Goal: Task Accomplishment & Management: Manage account settings

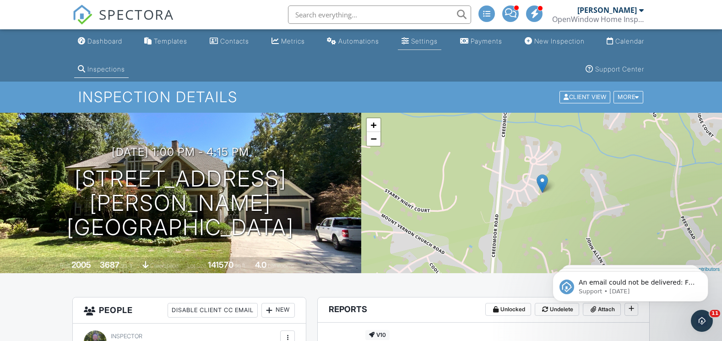
click at [406, 42] on div "Settings" at bounding box center [406, 40] width 8 height 7
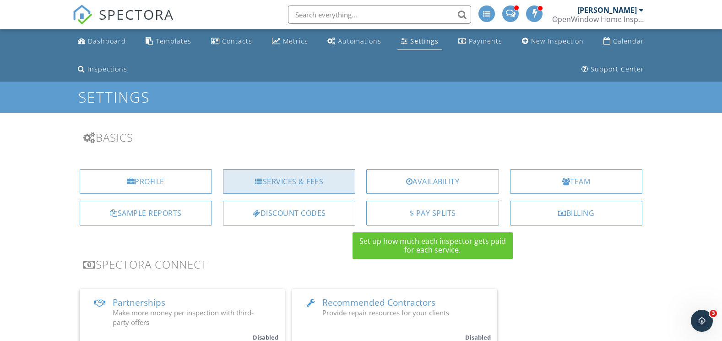
click at [312, 189] on div "Services & Fees" at bounding box center [289, 181] width 132 height 25
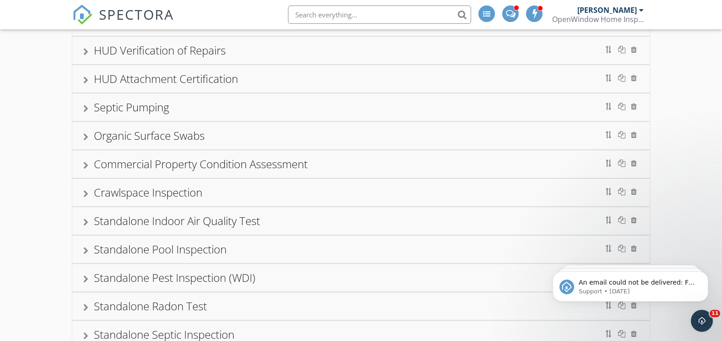
scroll to position [916, 0]
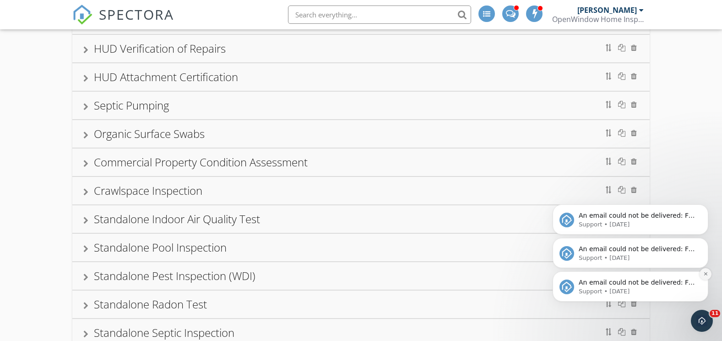
click at [710, 274] on button "Dismiss notification" at bounding box center [706, 274] width 12 height 12
click at [704, 275] on icon "Dismiss notification" at bounding box center [706, 273] width 5 height 5
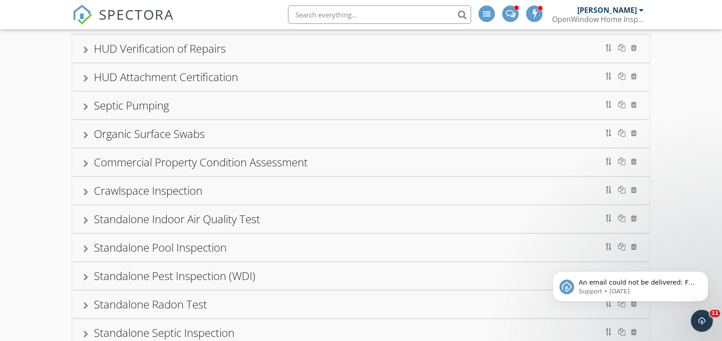
click at [704, 275] on icon "Dismiss notification" at bounding box center [706, 274] width 4 height 4
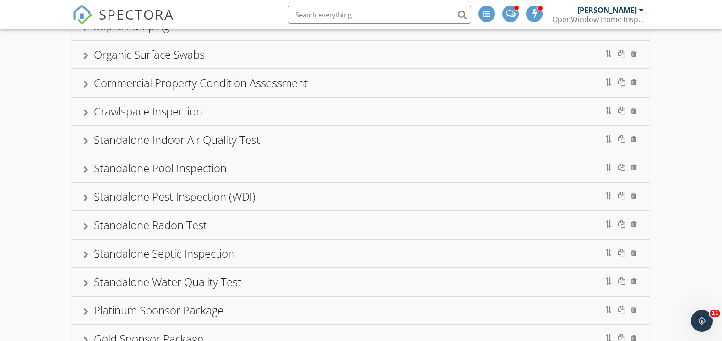
scroll to position [1145, 0]
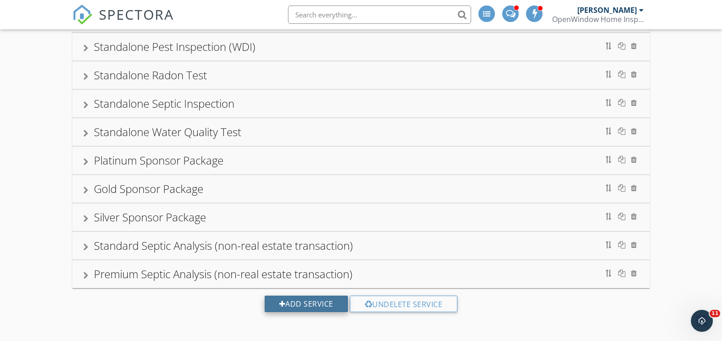
click at [307, 305] on div "Add Service" at bounding box center [306, 303] width 83 height 16
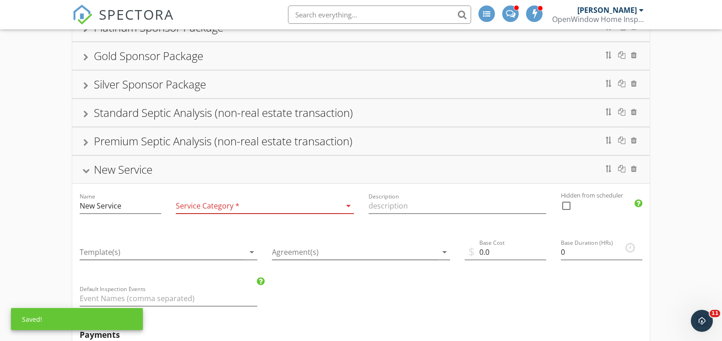
scroll to position [1283, 0]
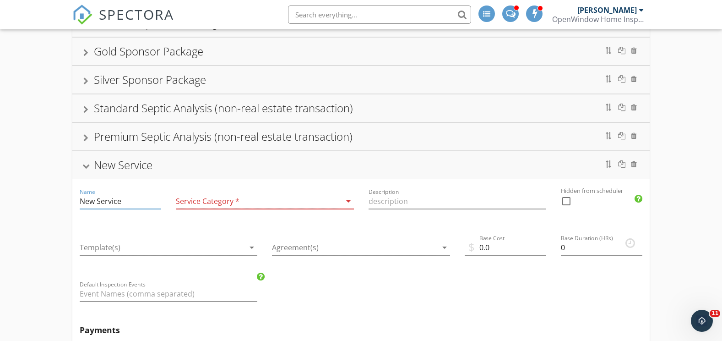
drag, startPoint x: 135, startPoint y: 202, endPoint x: 72, endPoint y: 202, distance: 62.3
click at [72, 202] on div "Name New Service" at bounding box center [120, 202] width 96 height 46
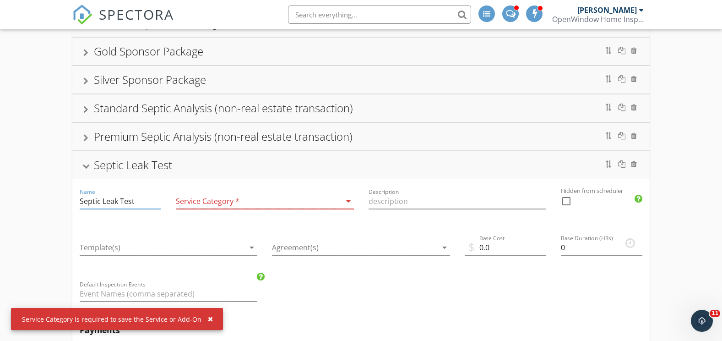
type input "Septic Leak Test"
click at [241, 198] on div at bounding box center [258, 201] width 165 height 15
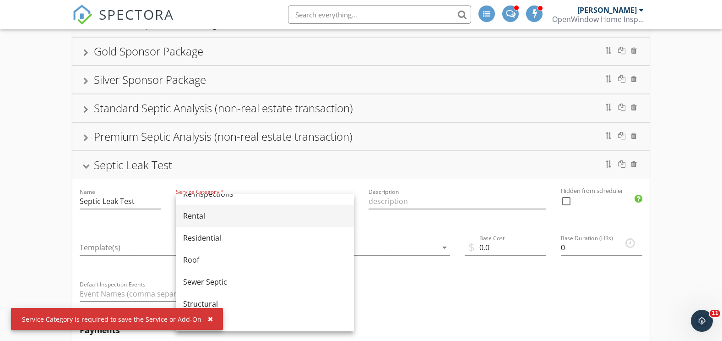
scroll to position [447, 0]
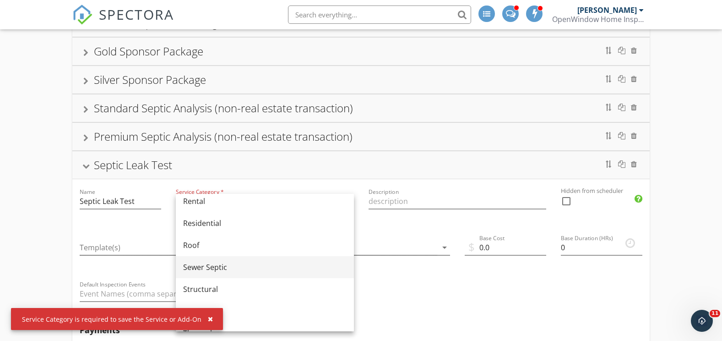
click at [227, 269] on div "Sewer Septic" at bounding box center [265, 267] width 164 height 11
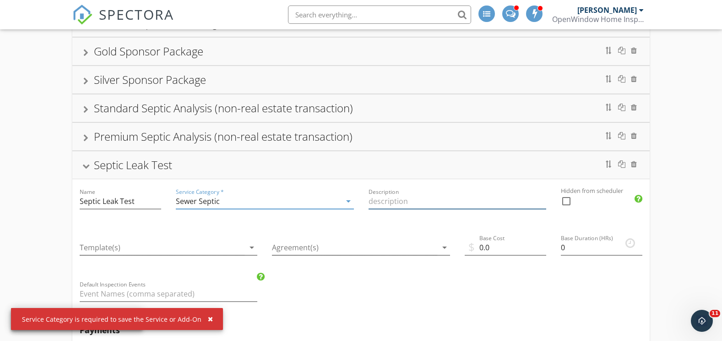
click at [406, 203] on input "Description" at bounding box center [458, 201] width 178 height 15
click at [568, 202] on div at bounding box center [567, 201] width 16 height 16
checkbox input "true"
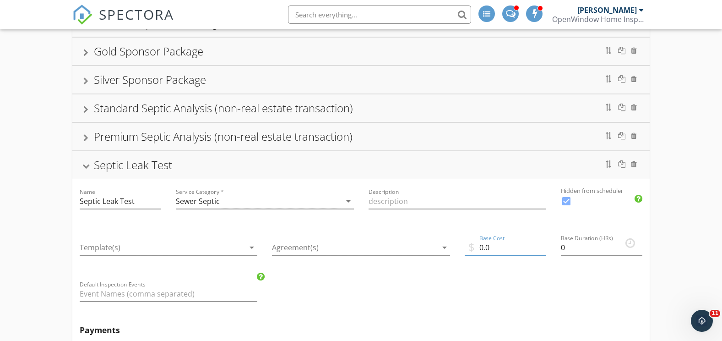
drag, startPoint x: 510, startPoint y: 246, endPoint x: 480, endPoint y: 246, distance: 30.7
click at [480, 246] on input "0.0" at bounding box center [506, 247] width 82 height 15
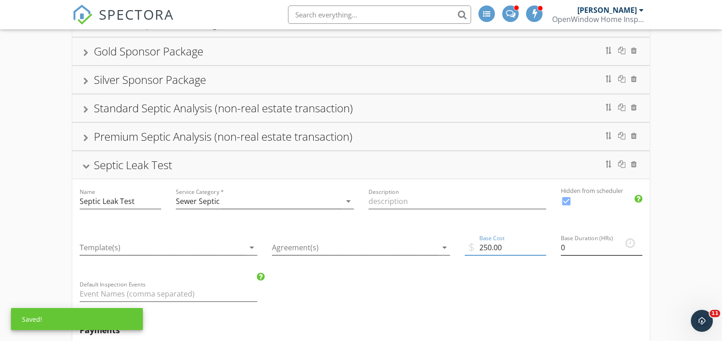
type input "250.00"
drag, startPoint x: 567, startPoint y: 247, endPoint x: 562, endPoint y: 247, distance: 5.1
click at [562, 247] on input "0" at bounding box center [602, 247] width 82 height 15
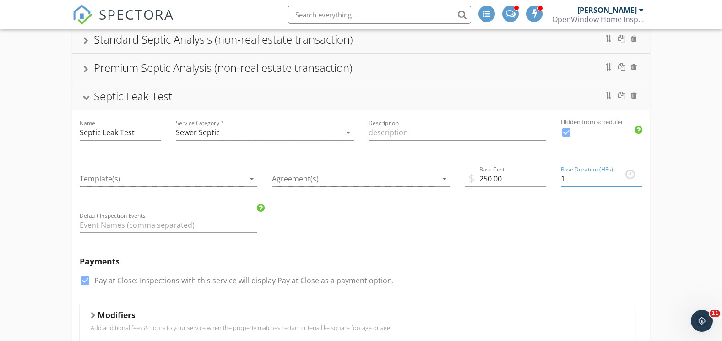
scroll to position [1339, 0]
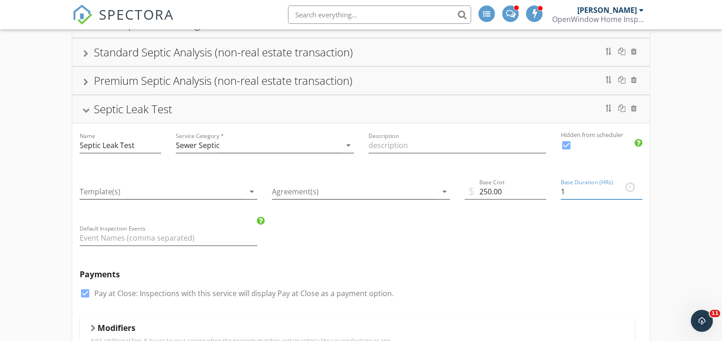
type input "1"
click at [84, 111] on div at bounding box center [85, 110] width 7 height 5
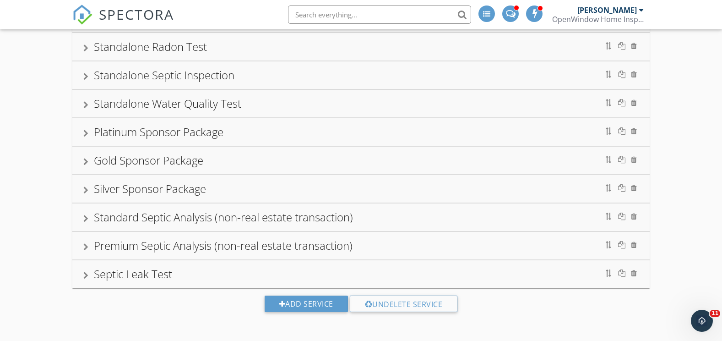
scroll to position [1174, 0]
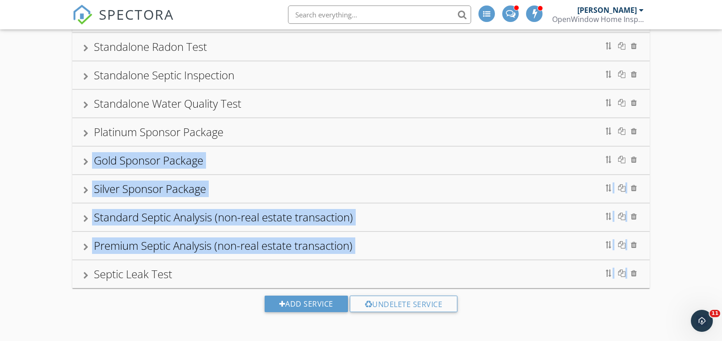
drag, startPoint x: 85, startPoint y: 158, endPoint x: 85, endPoint y: 263, distance: 104.9
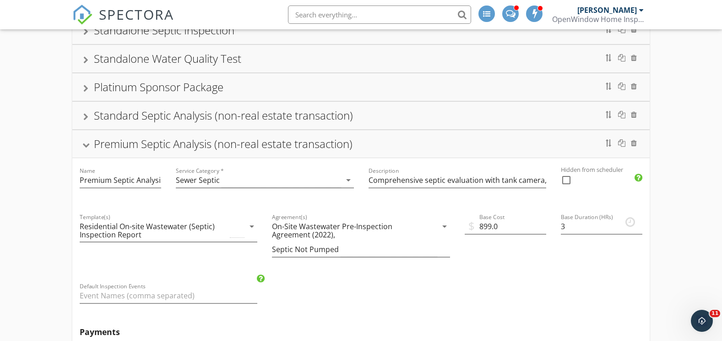
scroll to position [1302, 0]
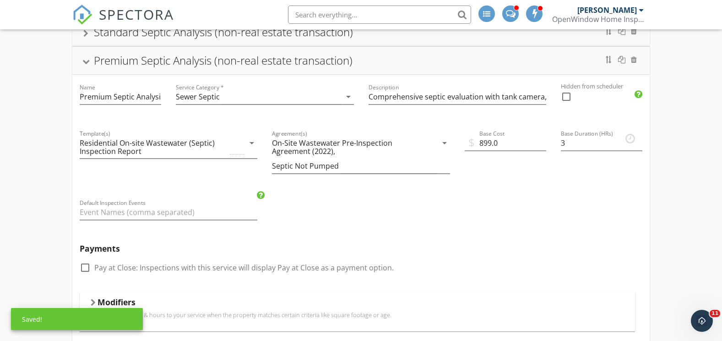
click at [88, 58] on div "Premium Septic Analysis (non-real estate transaction)" at bounding box center [361, 60] width 556 height 16
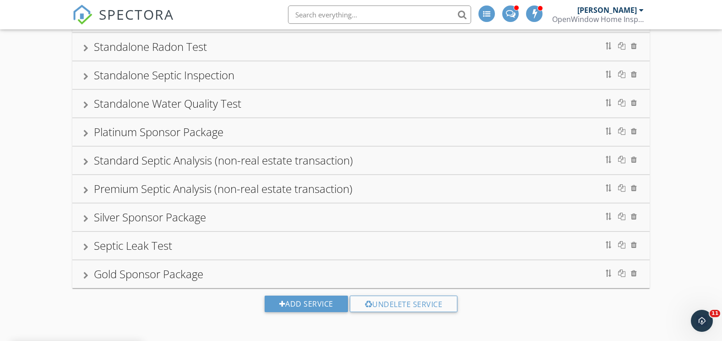
scroll to position [1174, 0]
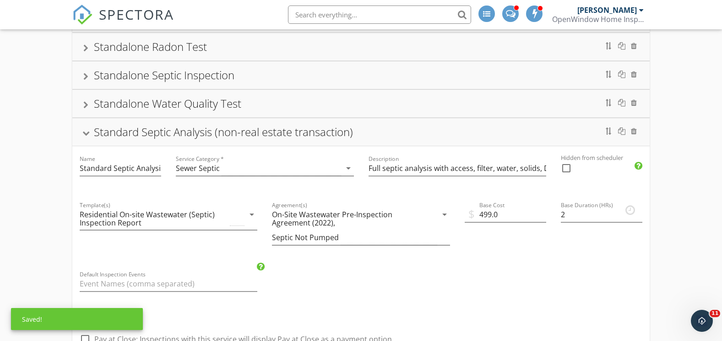
click at [90, 131] on div "Standard Septic Analysis (non-real estate transaction)" at bounding box center [361, 132] width 556 height 16
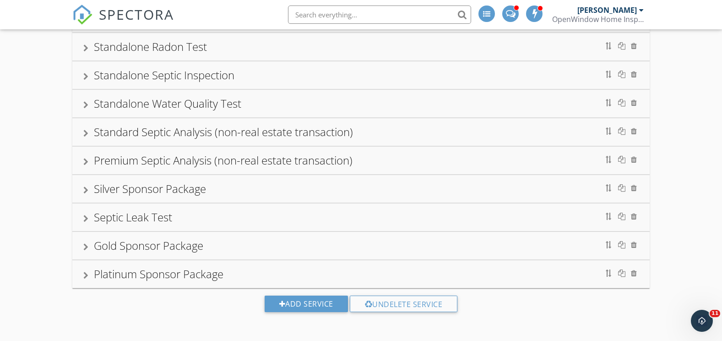
click at [328, 16] on input "text" at bounding box center [379, 14] width 183 height 18
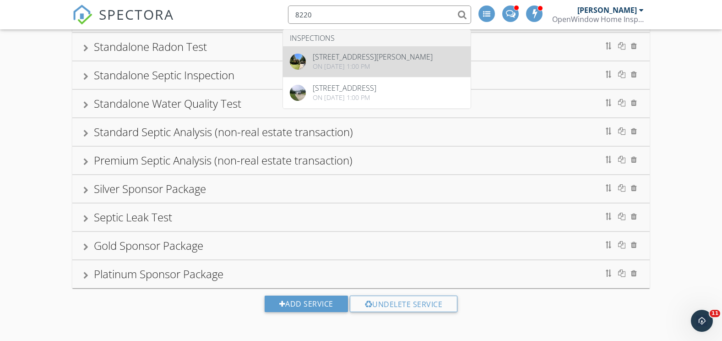
type input "8220"
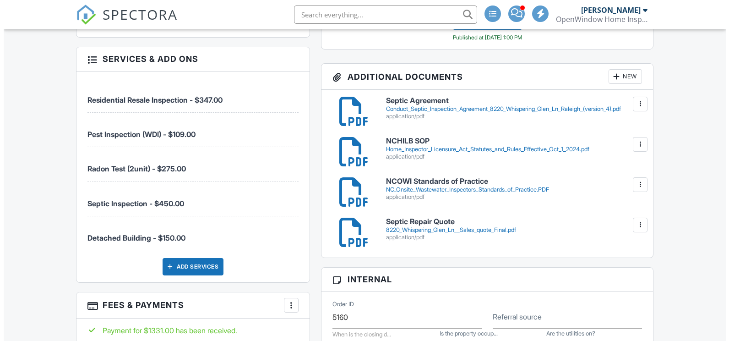
scroll to position [754, 0]
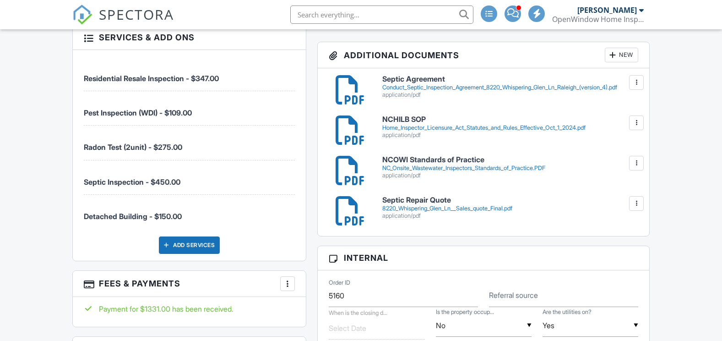
click at [184, 247] on div "Add Services" at bounding box center [189, 244] width 61 height 17
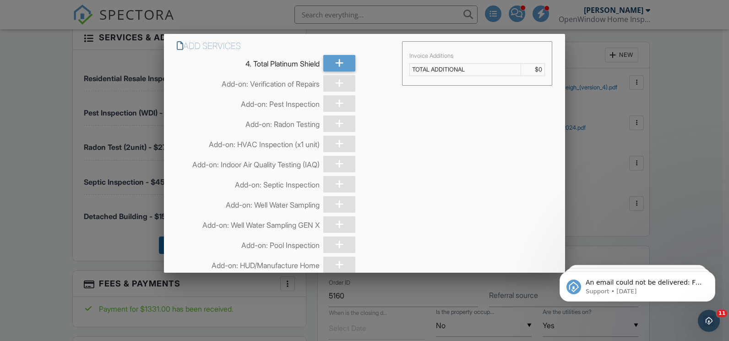
scroll to position [0, 0]
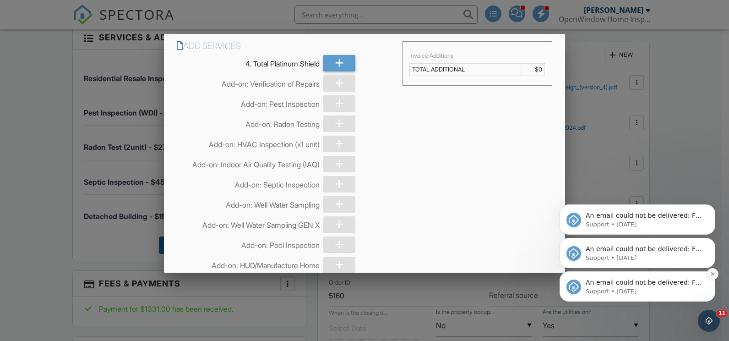
click at [716, 275] on button "Dismiss notification" at bounding box center [713, 274] width 12 height 12
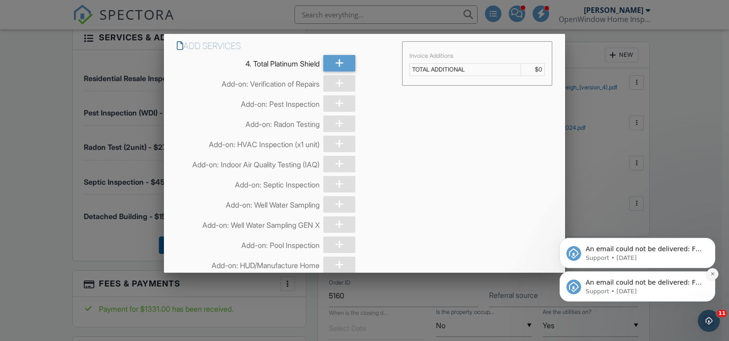
click at [712, 275] on icon "Dismiss notification" at bounding box center [713, 273] width 5 height 5
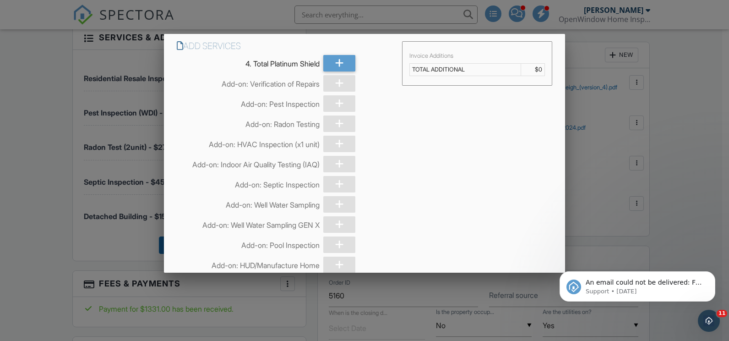
click at [712, 275] on icon "Dismiss notification" at bounding box center [713, 274] width 4 height 4
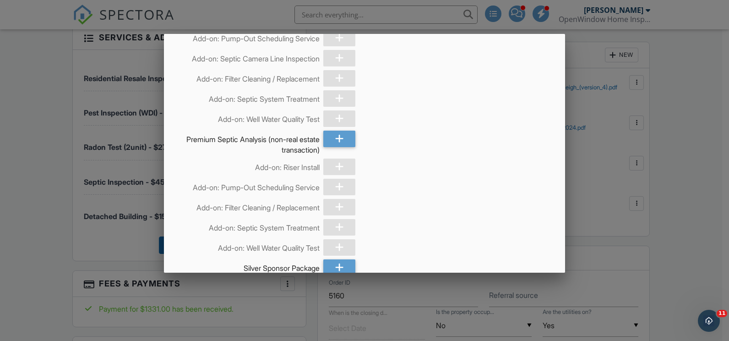
scroll to position [3334, 0]
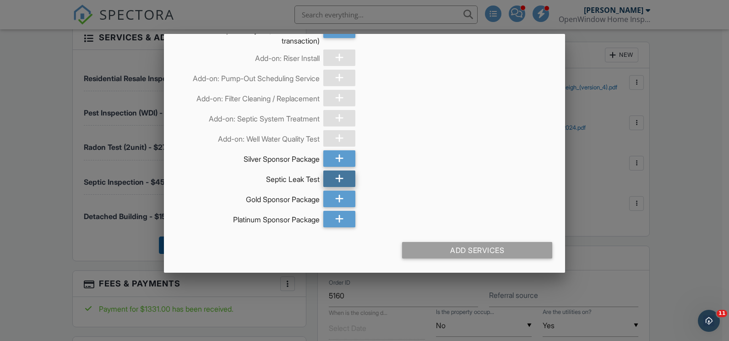
click at [335, 180] on icon at bounding box center [339, 178] width 9 height 16
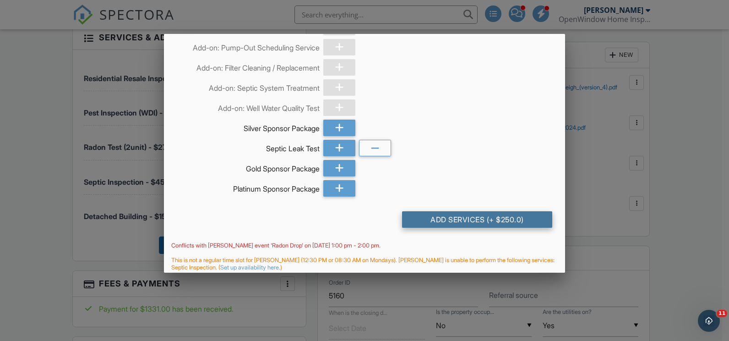
click at [462, 228] on div "Add Services (+ $250.0)" at bounding box center [477, 219] width 150 height 16
